Goal: Task Accomplishment & Management: Use online tool/utility

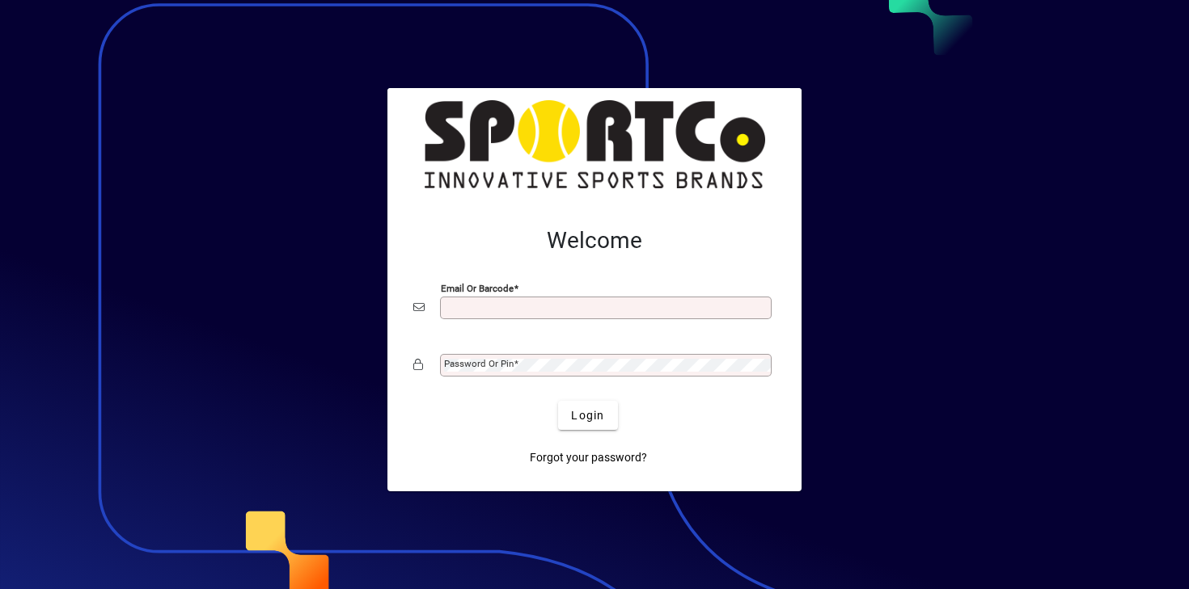
type input "**********"
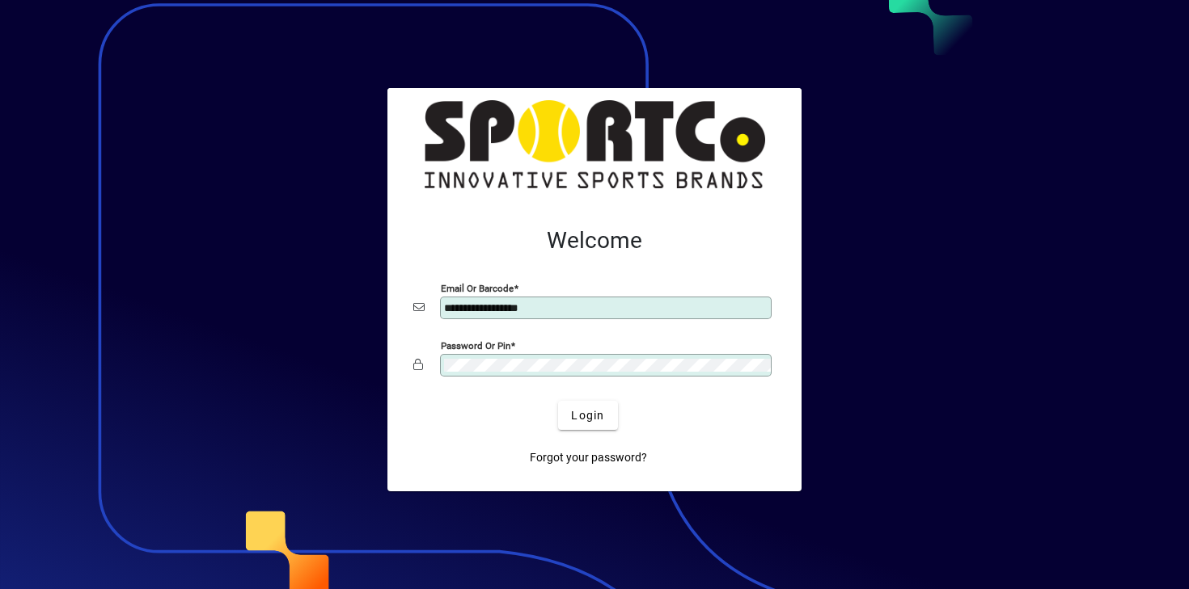
click at [558, 401] on button "Login" at bounding box center [587, 415] width 59 height 29
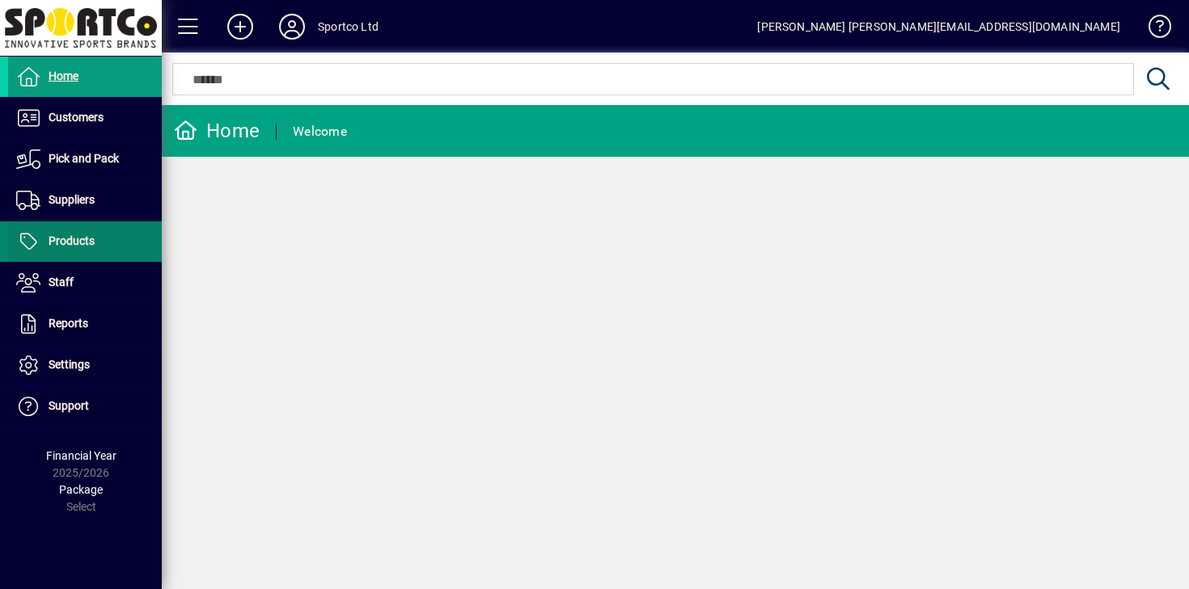
click at [123, 247] on span at bounding box center [85, 241] width 154 height 39
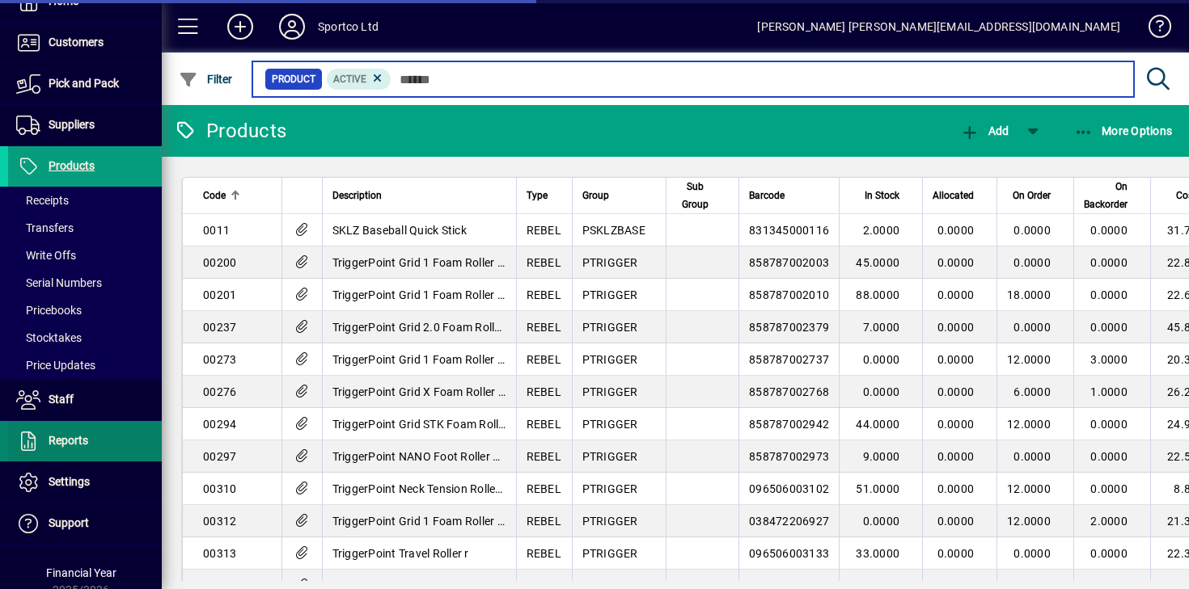
scroll to position [119, 0]
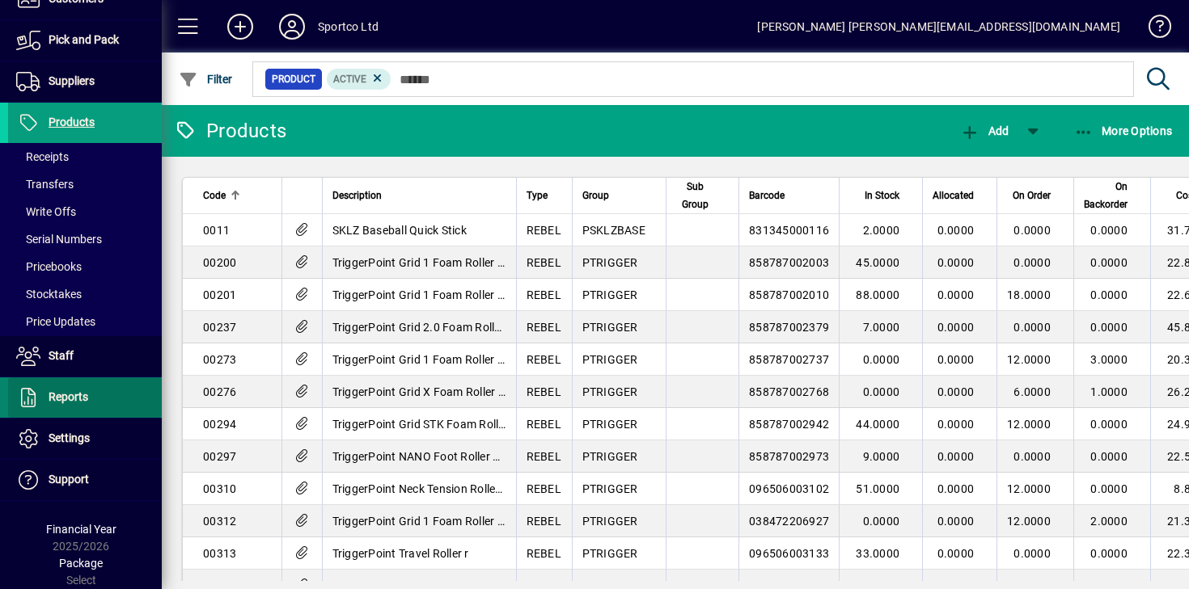
click at [91, 383] on span at bounding box center [85, 397] width 154 height 39
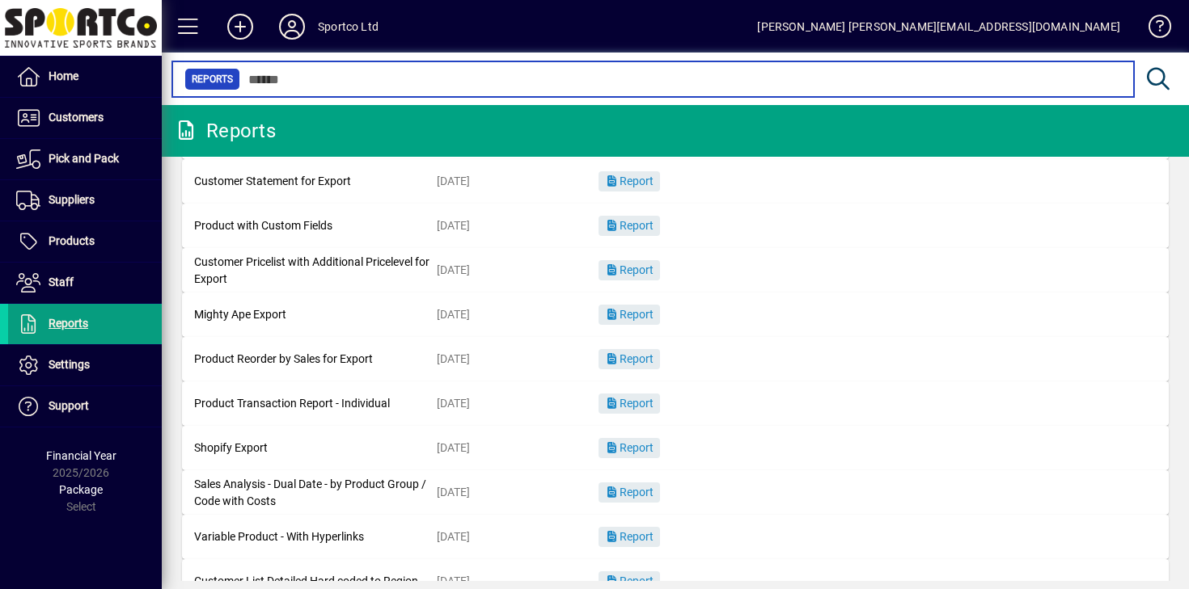
scroll to position [285, 0]
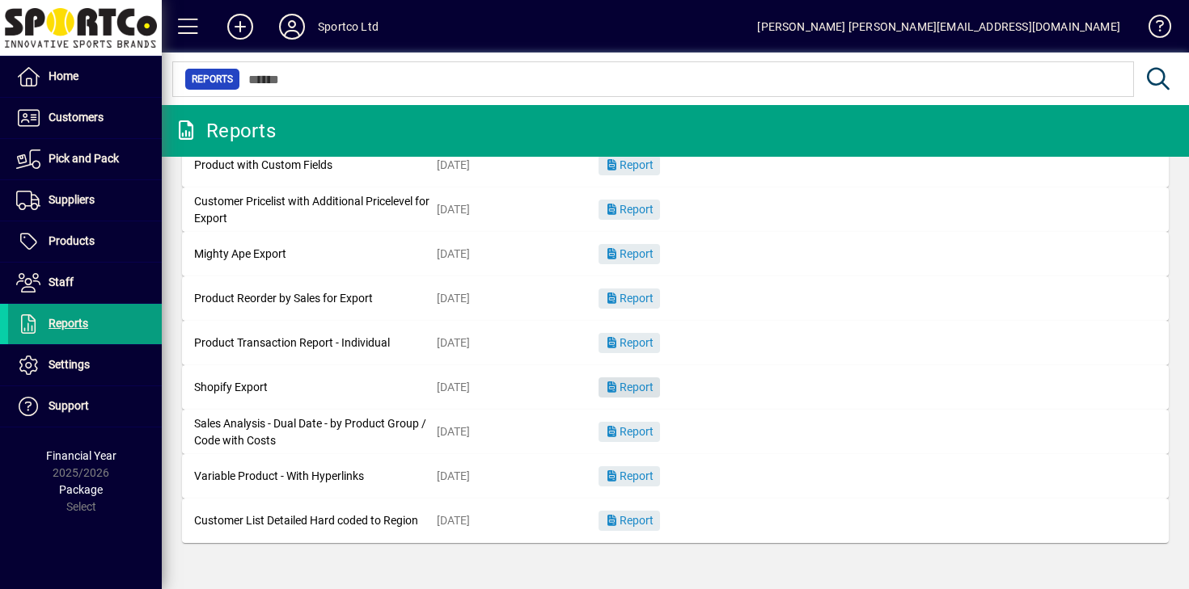
click at [616, 395] on span "button" at bounding box center [628, 388] width 61 height 39
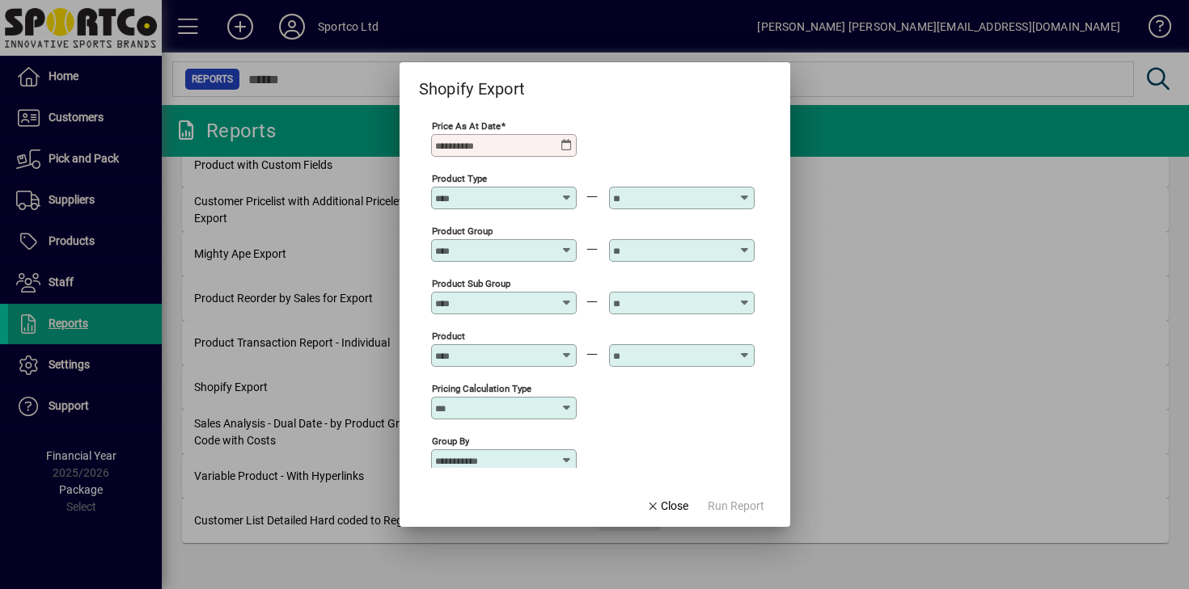
click at [550, 142] on input "Price as at Date" at bounding box center [497, 145] width 125 height 13
click at [553, 143] on input "Price as at Date" at bounding box center [497, 145] width 125 height 13
click at [568, 144] on icon at bounding box center [566, 145] width 13 height 13
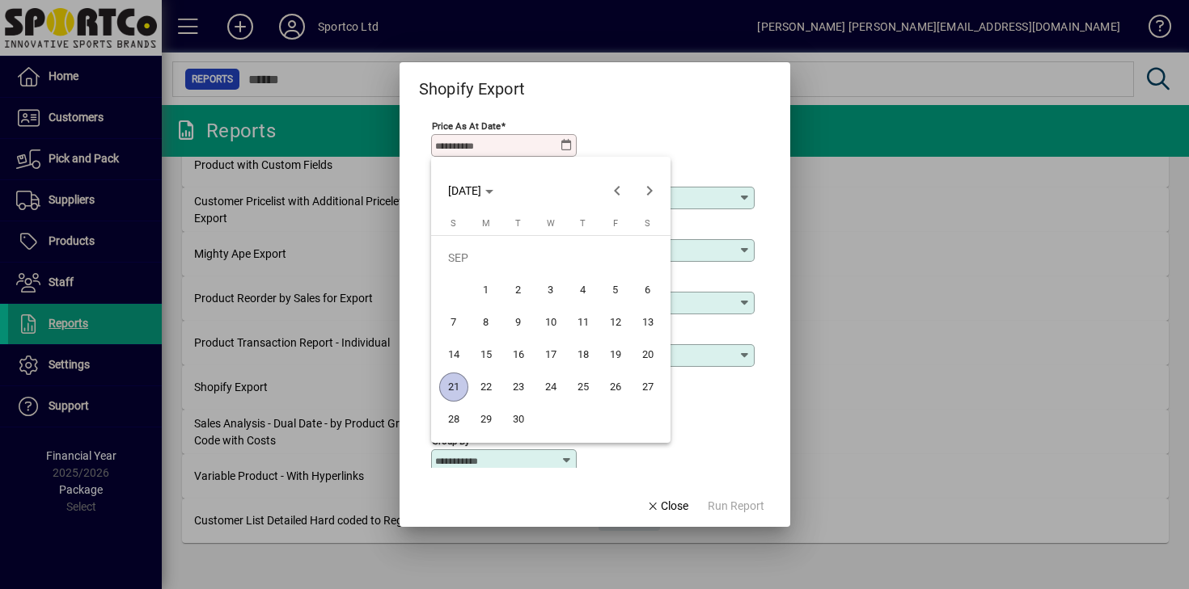
click at [458, 379] on span "21" at bounding box center [453, 387] width 29 height 29
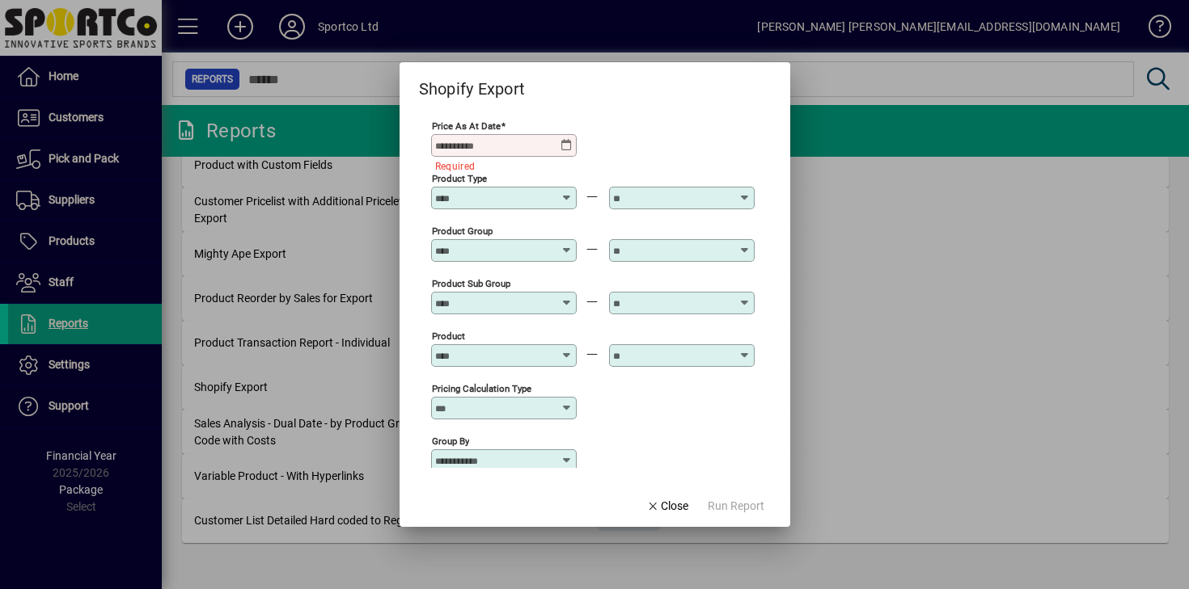
type input "**********"
click at [747, 505] on span "Run Report" at bounding box center [736, 506] width 57 height 17
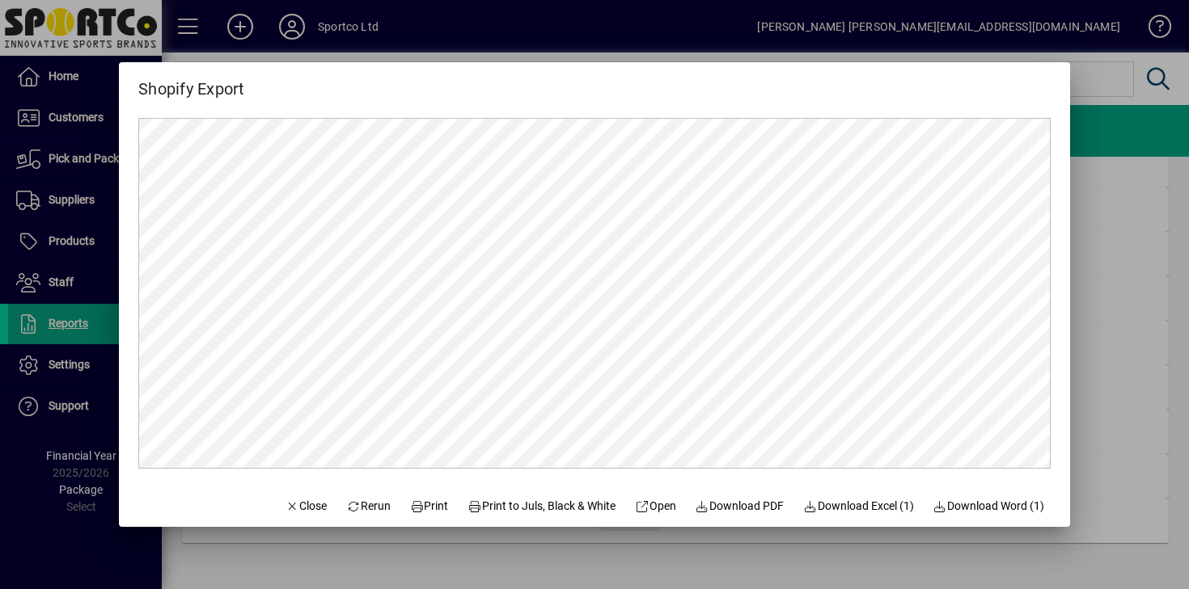
scroll to position [0, 0]
click at [880, 504] on span "Download Excel (1)" at bounding box center [858, 506] width 111 height 17
